Goal: Leave review/rating: Share an evaluation or opinion about a product, service, or content

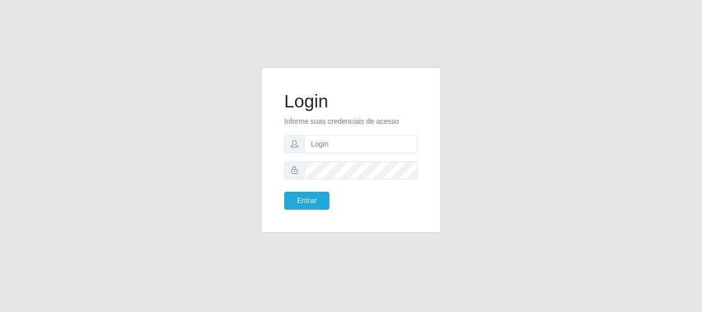
type input "[EMAIL_ADDRESS][DOMAIN_NAME]"
click at [298, 197] on button "Entrar" at bounding box center [306, 201] width 45 height 18
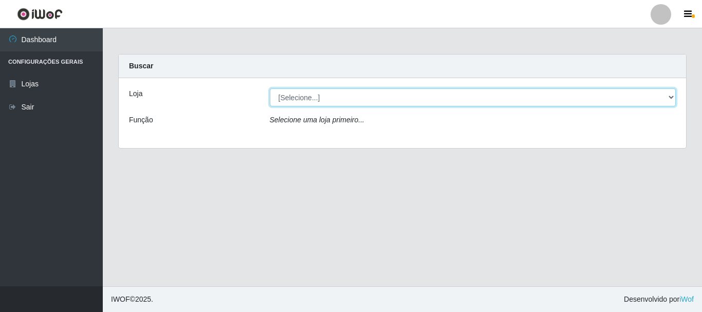
click at [670, 95] on select "[Selecione...] SuperFácil Atacado - Rodoviária" at bounding box center [473, 97] width 407 height 18
select select "400"
click at [270, 88] on select "[Selecione...] SuperFácil Atacado - Rodoviária" at bounding box center [473, 97] width 407 height 18
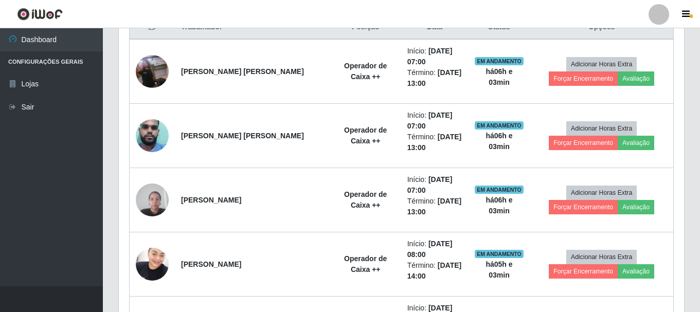
scroll to position [463, 0]
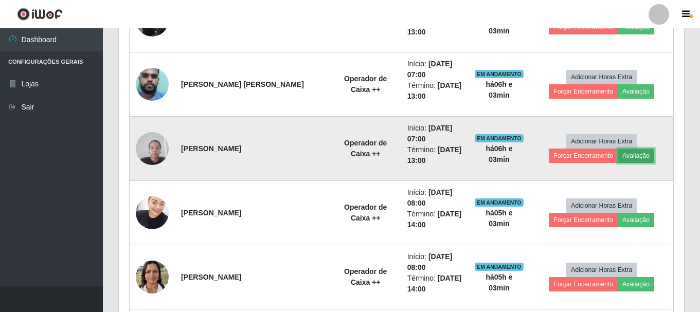
click at [617, 155] on button "Avaliação" at bounding box center [635, 156] width 37 height 14
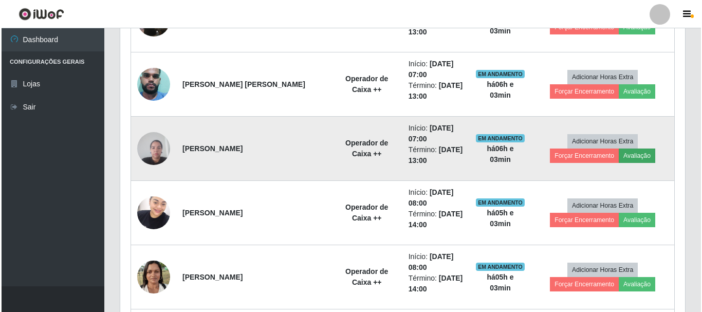
scroll to position [213, 560]
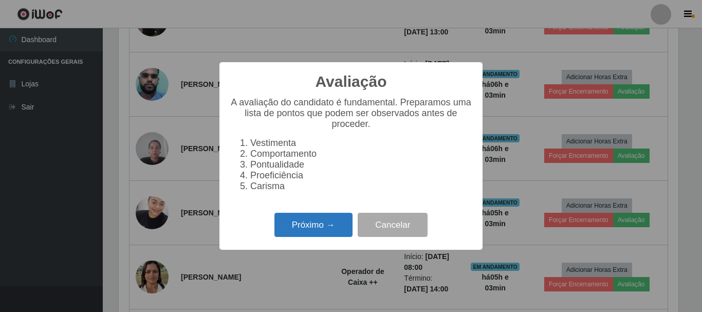
click at [288, 224] on button "Próximo →" at bounding box center [314, 225] width 78 height 24
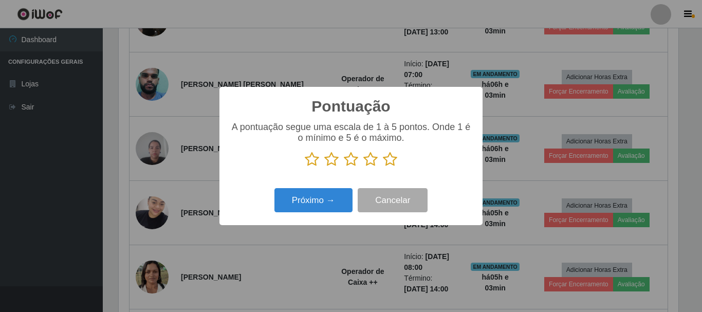
click at [370, 156] on icon at bounding box center [370, 159] width 14 height 15
click at [363, 167] on input "radio" at bounding box center [363, 167] width 0 height 0
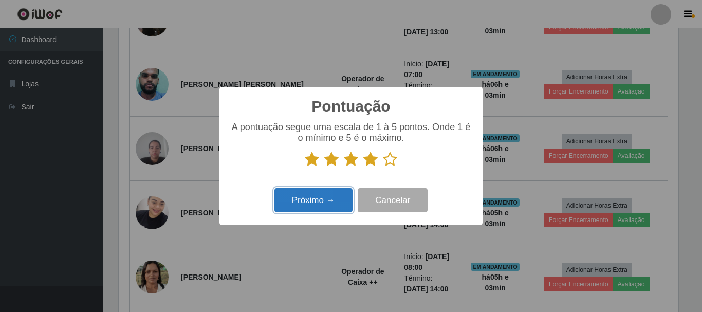
click at [306, 206] on button "Próximo →" at bounding box center [314, 200] width 78 height 24
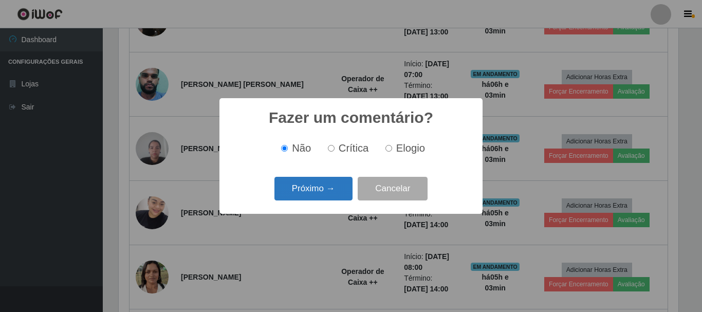
click at [301, 192] on button "Próximo →" at bounding box center [314, 189] width 78 height 24
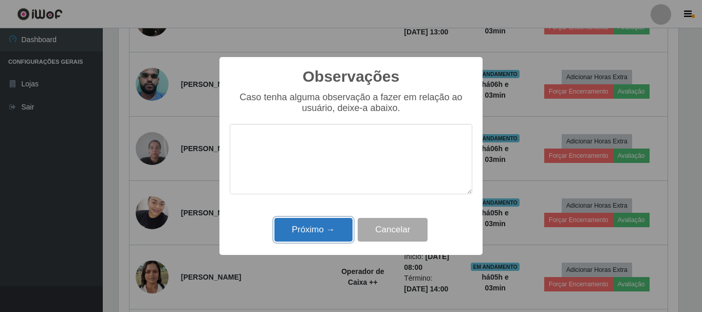
click at [306, 234] on button "Próximo →" at bounding box center [314, 230] width 78 height 24
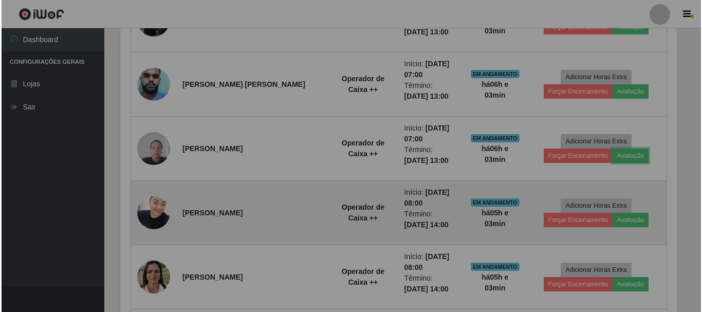
scroll to position [213, 565]
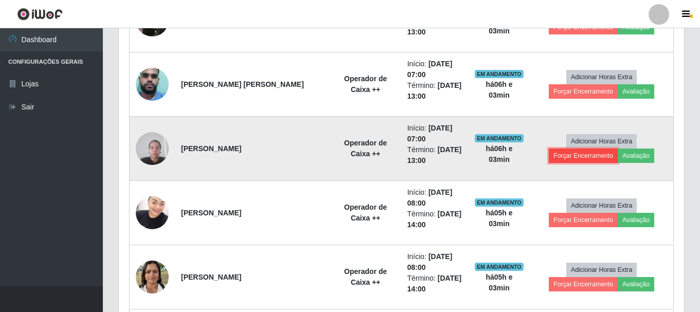
click at [607, 149] on button "Forçar Encerramento" at bounding box center [583, 156] width 69 height 14
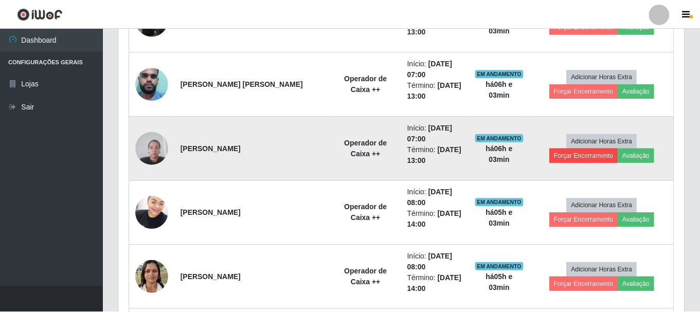
scroll to position [213, 560]
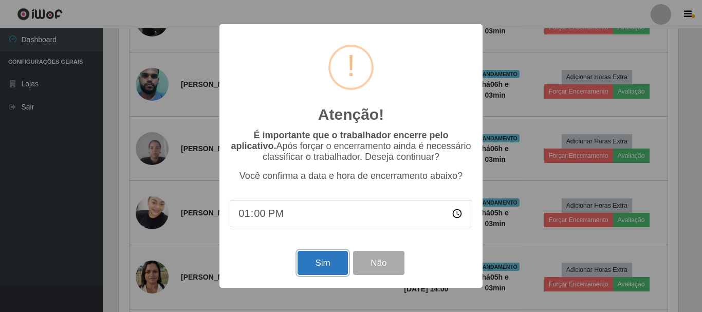
click at [308, 269] on button "Sim" at bounding box center [323, 263] width 50 height 24
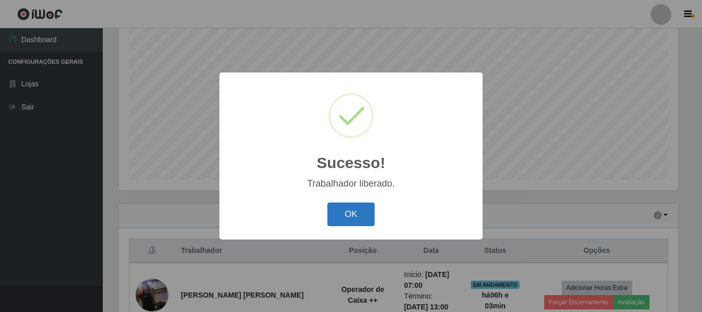
click at [341, 214] on button "OK" at bounding box center [352, 215] width 48 height 24
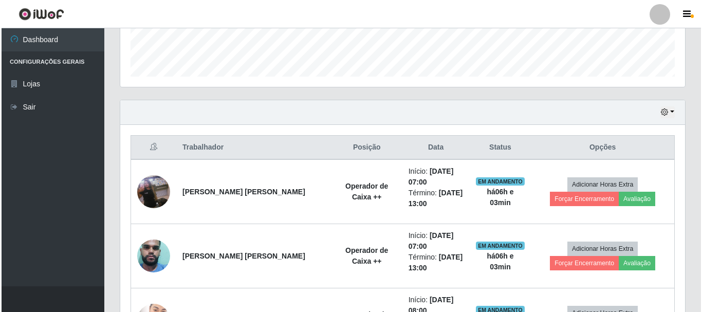
scroll to position [342, 0]
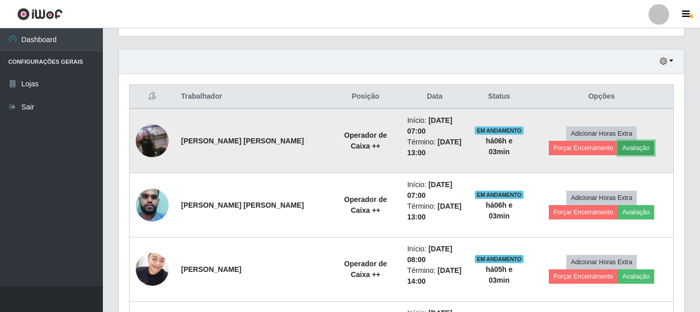
click at [617, 146] on button "Avaliação" at bounding box center [635, 148] width 37 height 14
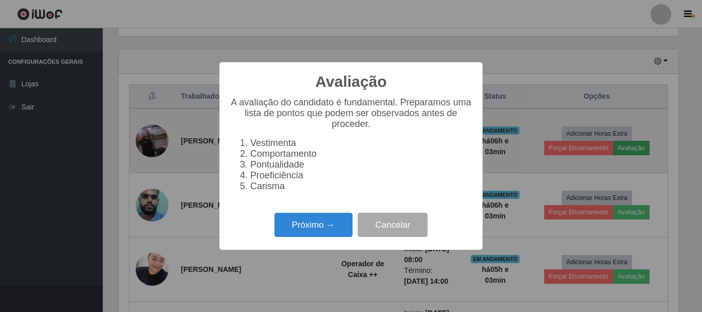
scroll to position [213, 560]
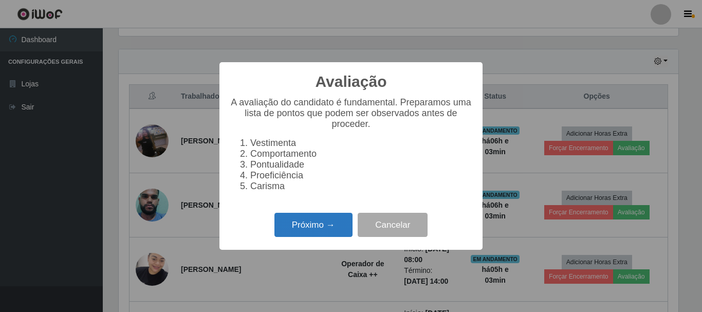
click at [313, 237] on button "Próximo →" at bounding box center [314, 225] width 78 height 24
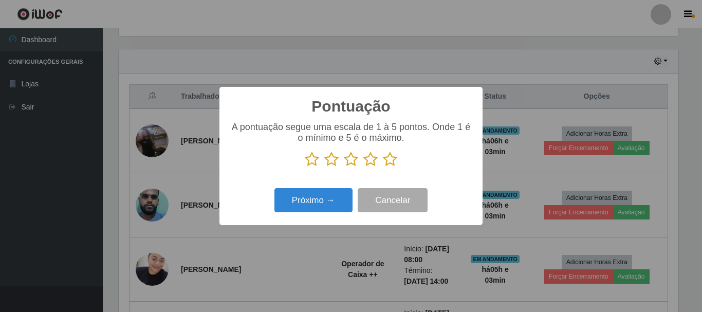
scroll to position [513922, 513575]
click at [367, 163] on icon at bounding box center [370, 159] width 14 height 15
click at [363, 167] on input "radio" at bounding box center [363, 167] width 0 height 0
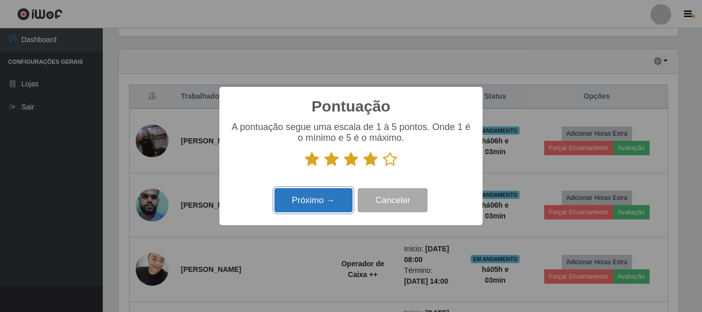
click at [296, 207] on button "Próximo →" at bounding box center [314, 200] width 78 height 24
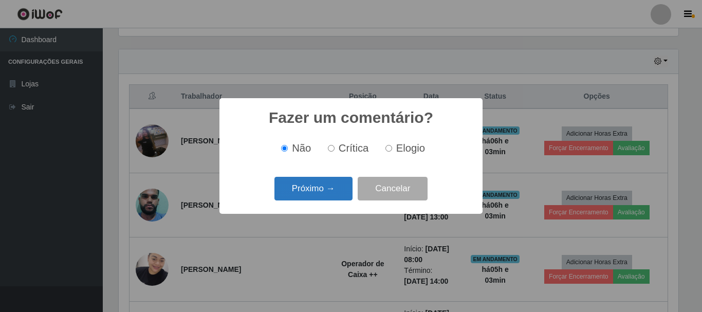
click at [303, 195] on button "Próximo →" at bounding box center [314, 189] width 78 height 24
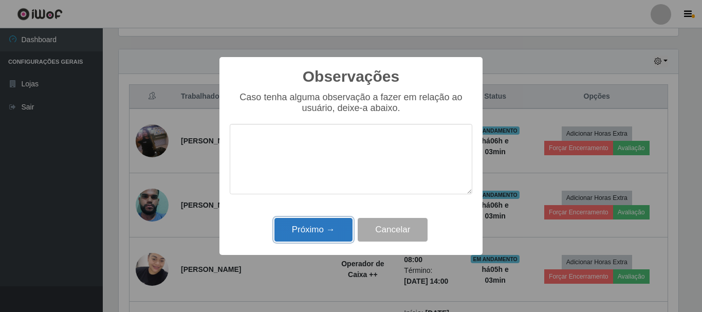
click at [298, 237] on button "Próximo →" at bounding box center [314, 230] width 78 height 24
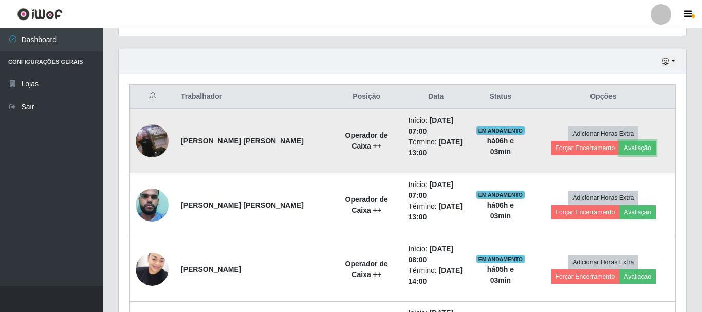
scroll to position [213, 565]
click at [611, 141] on button "Forçar Encerramento" at bounding box center [583, 148] width 69 height 14
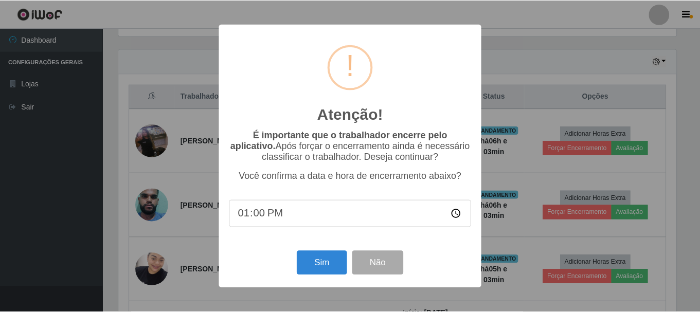
scroll to position [0, 0]
click at [315, 262] on button "Sim" at bounding box center [323, 263] width 50 height 24
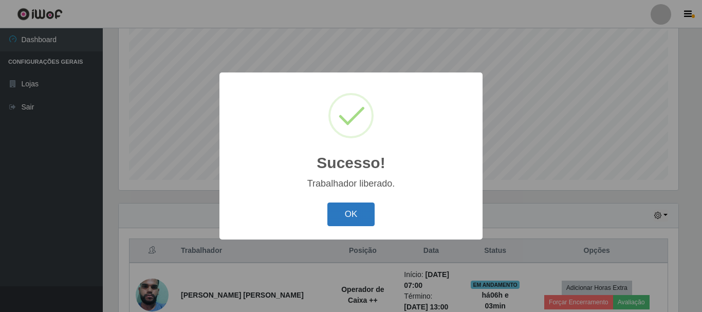
click at [333, 220] on button "OK" at bounding box center [352, 215] width 48 height 24
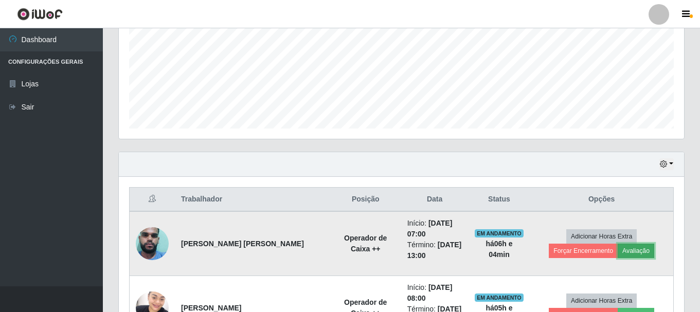
click at [617, 249] on button "Avaliação" at bounding box center [635, 251] width 37 height 14
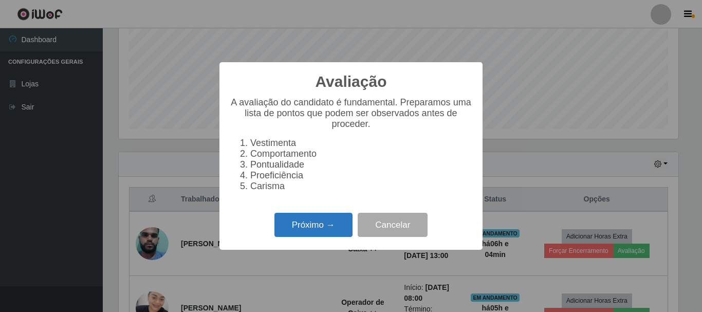
click at [284, 229] on button "Próximo →" at bounding box center [314, 225] width 78 height 24
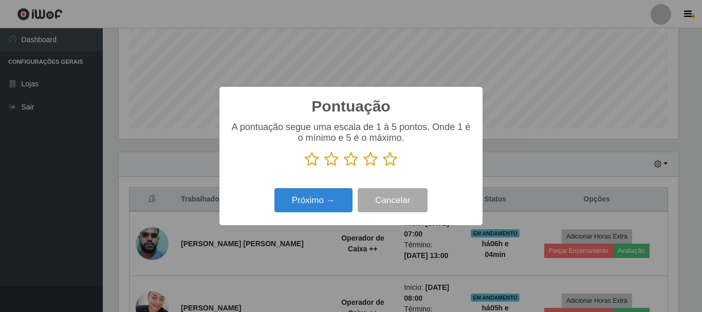
click at [369, 160] on icon at bounding box center [370, 159] width 14 height 15
click at [363, 167] on input "radio" at bounding box center [363, 167] width 0 height 0
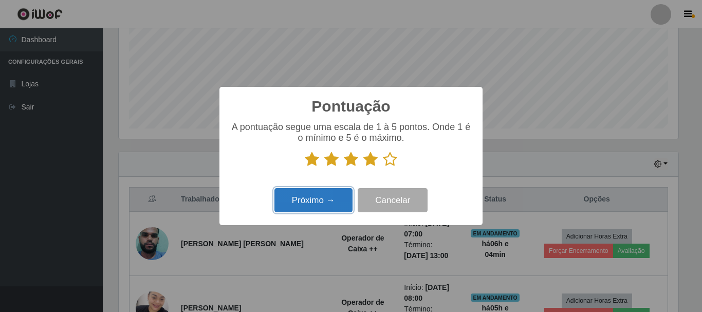
click at [321, 205] on button "Próximo →" at bounding box center [314, 200] width 78 height 24
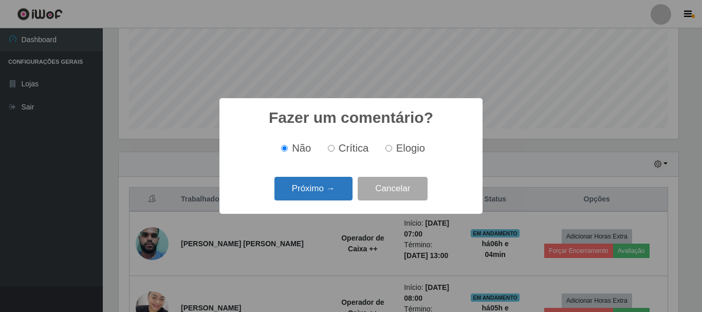
click at [302, 194] on button "Próximo →" at bounding box center [314, 189] width 78 height 24
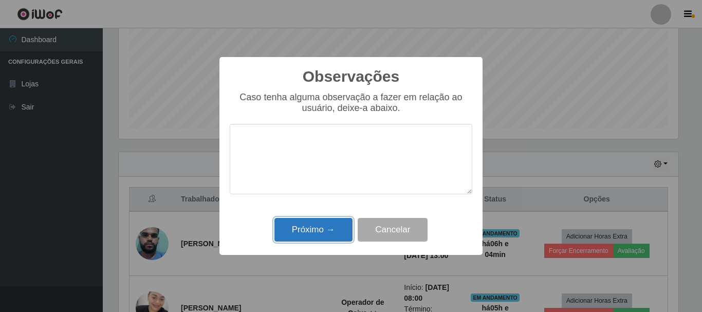
click at [302, 233] on button "Próximo →" at bounding box center [314, 230] width 78 height 24
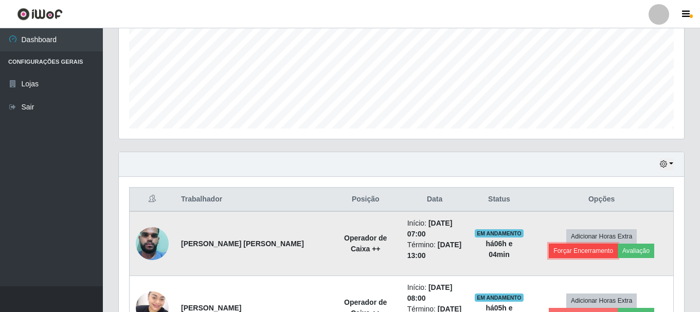
click at [608, 244] on button "Forçar Encerramento" at bounding box center [583, 251] width 69 height 14
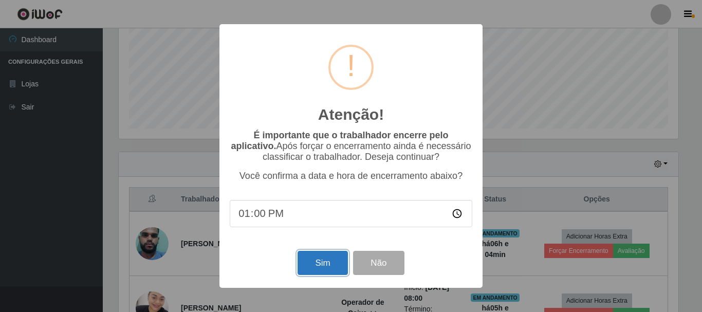
click at [314, 265] on button "Sim" at bounding box center [323, 263] width 50 height 24
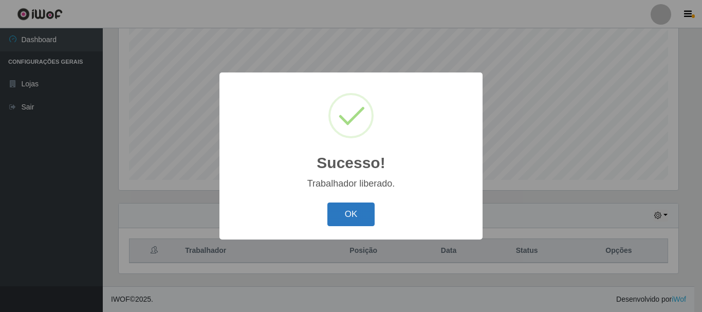
click at [342, 215] on button "OK" at bounding box center [352, 215] width 48 height 24
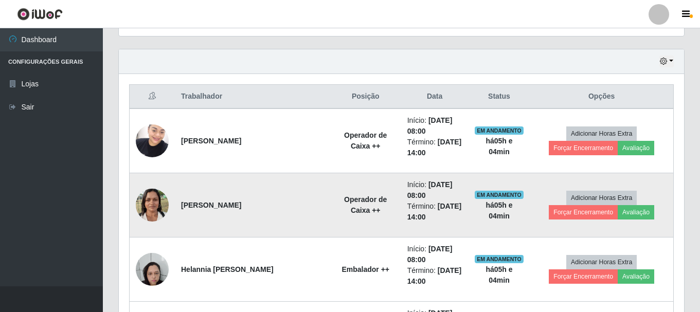
click at [147, 203] on img at bounding box center [152, 205] width 33 height 44
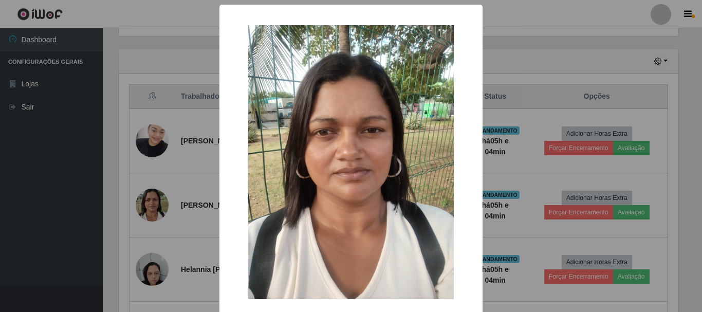
click at [70, 190] on div "× OK Cancel" at bounding box center [351, 156] width 702 height 312
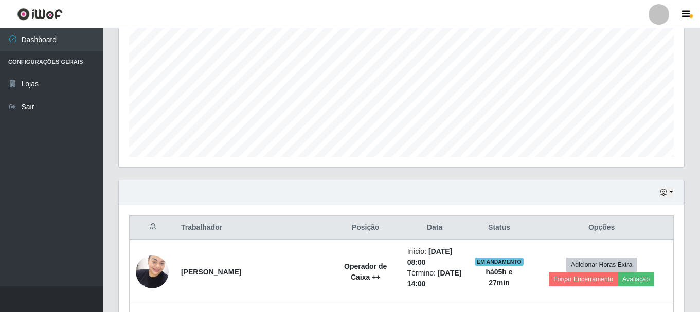
scroll to position [257, 0]
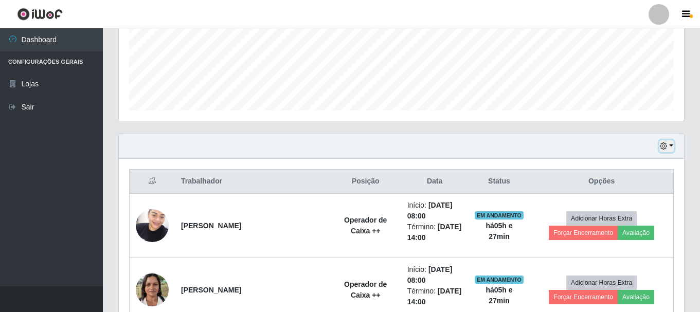
click at [663, 146] on icon "button" at bounding box center [663, 145] width 7 height 7
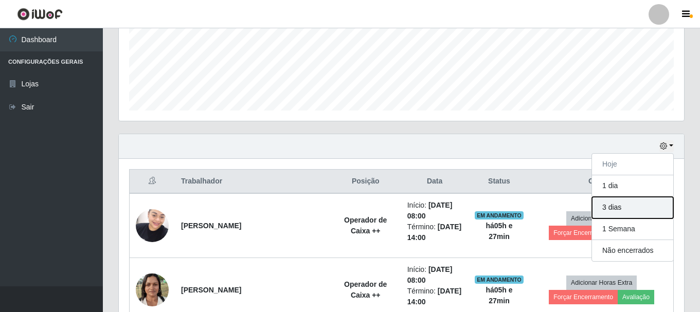
click at [633, 209] on button "3 dias" at bounding box center [632, 208] width 81 height 22
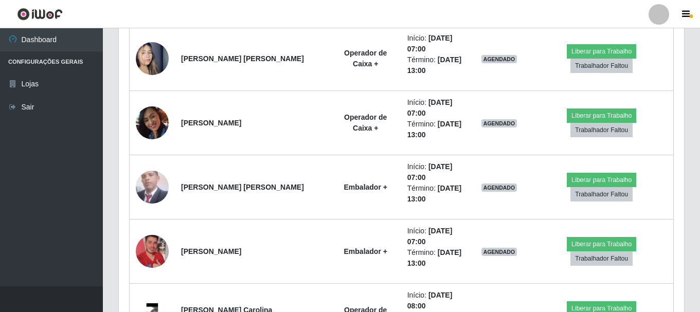
scroll to position [1594, 0]
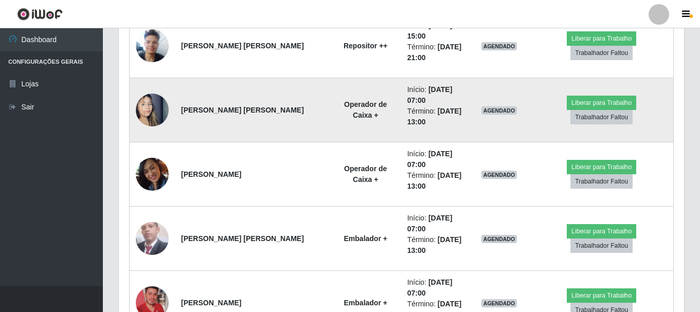
click at [489, 113] on span "AGENDADO" at bounding box center [499, 110] width 36 height 8
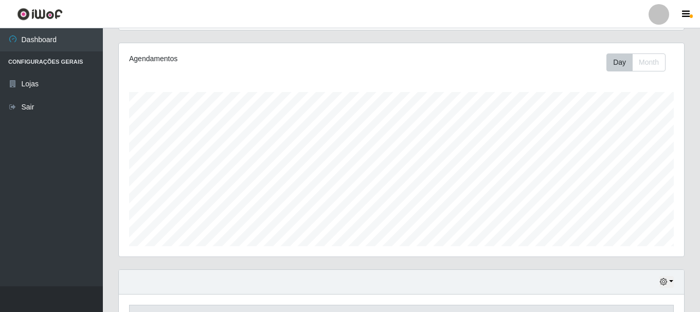
scroll to position [257, 0]
